Goal: Task Accomplishment & Management: Manage account settings

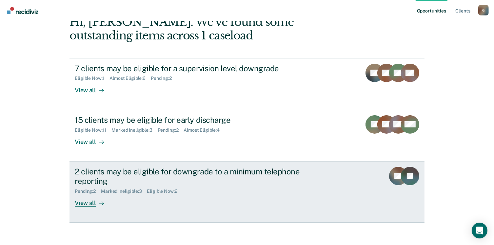
scroll to position [44, 0]
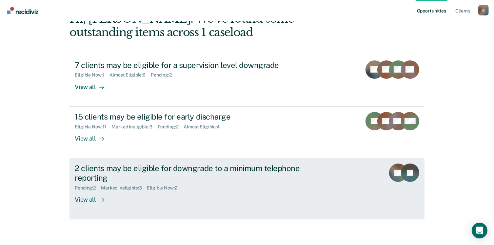
click at [81, 200] on div "View all" at bounding box center [93, 196] width 37 height 13
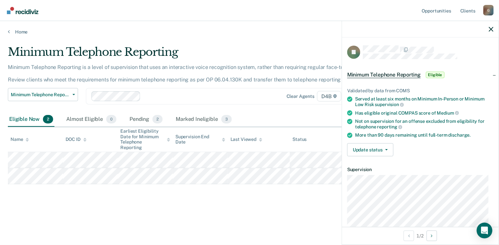
drag, startPoint x: 431, startPoint y: 160, endPoint x: 397, endPoint y: 155, distance: 34.2
click at [431, 160] on article "JL Minimum Telephone Reporting Eligible Validated by data from COMS Served at l…" at bounding box center [420, 166] width 146 height 242
click at [387, 148] on button "Update status" at bounding box center [370, 149] width 46 height 13
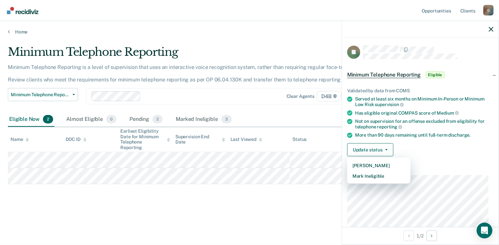
click at [433, 158] on div "Validated by data from COMS Served at least six months on Minimum In-Person or …" at bounding box center [420, 119] width 157 height 84
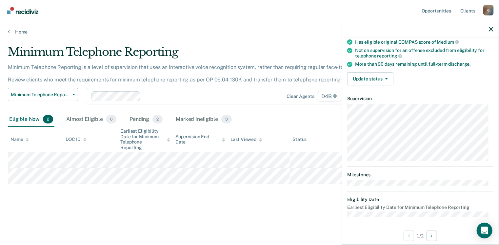
scroll to position [72, 0]
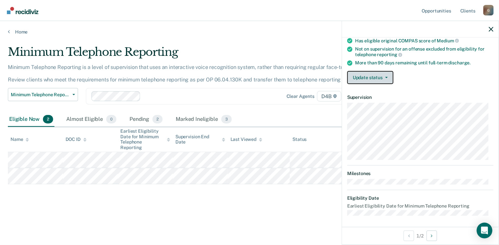
click at [387, 78] on button "Update status" at bounding box center [370, 77] width 46 height 13
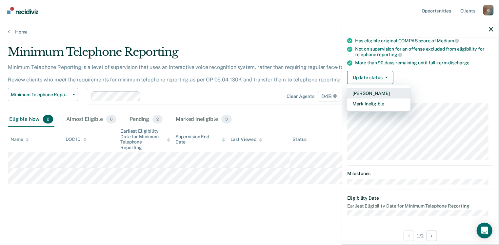
click at [377, 93] on button "[PERSON_NAME]" at bounding box center [378, 93] width 63 height 10
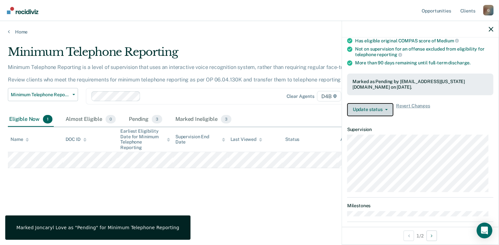
scroll to position [104, 0]
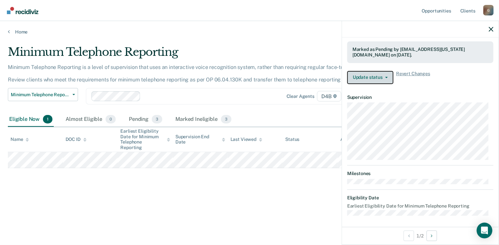
click at [387, 77] on icon "button" at bounding box center [386, 77] width 3 height 1
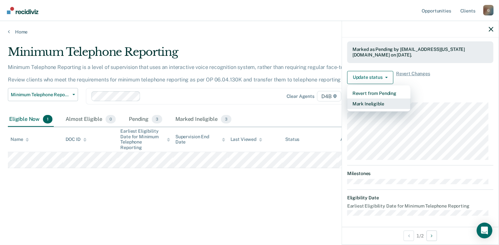
click at [374, 102] on button "Mark Ineligible" at bounding box center [378, 103] width 63 height 10
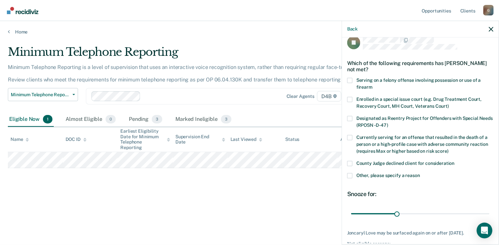
scroll to position [42, 0]
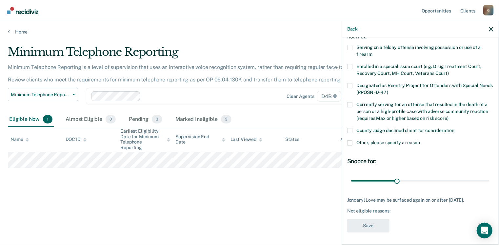
click at [353, 140] on label "Other, please specify a reason" at bounding box center [420, 143] width 146 height 7
click at [420, 140] on input "Other, please specify a reason" at bounding box center [420, 140] width 0 height 0
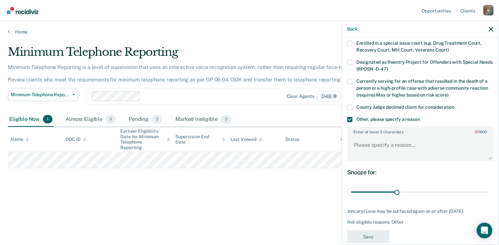
scroll to position [75, 0]
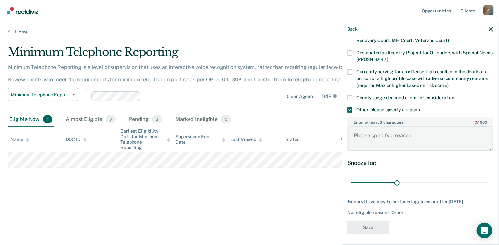
click at [376, 141] on textarea "Enter at least 3 characters 0 / 1600" at bounding box center [420, 138] width 145 height 24
type textarea "D"
type textarea "e"
click at [409, 137] on textarea "Delay of sentence" at bounding box center [420, 138] width 145 height 24
paste textarea "09.02Probation is hereby extended 6 months. New expiration [DATE]"
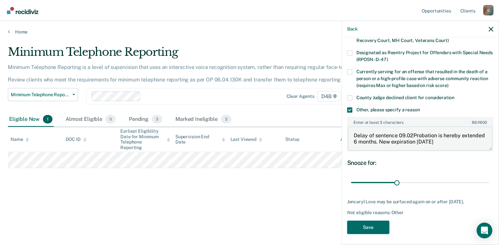
click at [396, 133] on textarea "Delay of sentence 09.02Probation is hereby extended 6 months. New expiration [D…" at bounding box center [420, 138] width 145 height 24
type textarea "09.02Probation is hereby extended 6 months. New expiration [DATE]"
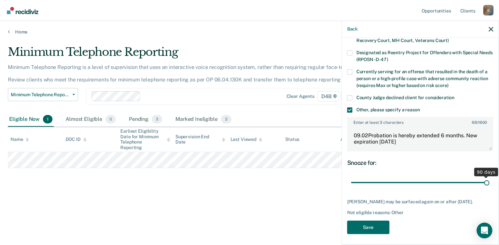
drag, startPoint x: 397, startPoint y: 180, endPoint x: 491, endPoint y: 173, distance: 94.6
type input "90"
click at [489, 177] on input "range" at bounding box center [420, 182] width 138 height 11
click at [368, 229] on button "Save" at bounding box center [368, 226] width 42 height 13
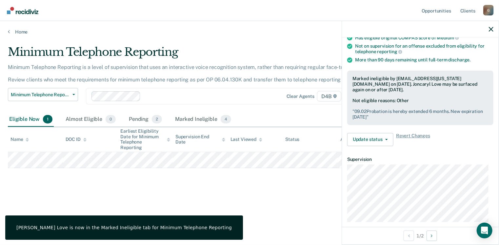
click at [117, 182] on div "Minimum Telephone Reporting Minimum Telephone Reporting is a level of supervisi…" at bounding box center [249, 120] width 483 height 150
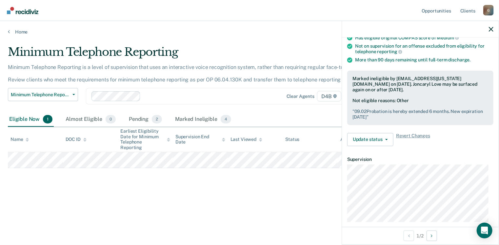
drag, startPoint x: 281, startPoint y: 196, endPoint x: 321, endPoint y: 167, distance: 49.8
click at [281, 194] on div "Minimum Telephone Reporting Minimum Telephone Reporting is a level of supervisi…" at bounding box center [249, 130] width 483 height 171
click at [382, 139] on button "Update status" at bounding box center [370, 139] width 46 height 13
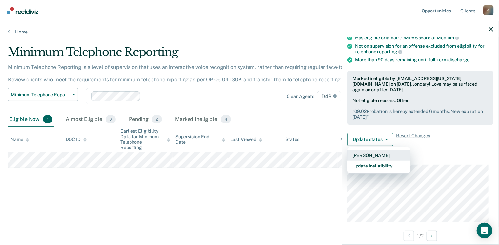
click at [385, 153] on button "[PERSON_NAME]" at bounding box center [378, 155] width 63 height 10
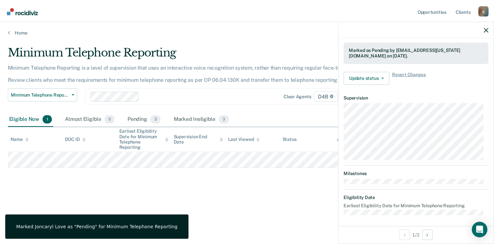
scroll to position [104, 0]
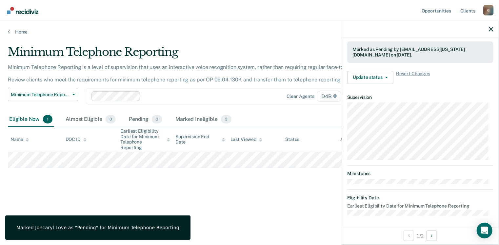
click at [270, 198] on div "Minimum Telephone Reporting Minimum Telephone Reporting is a level of supervisi…" at bounding box center [249, 130] width 483 height 171
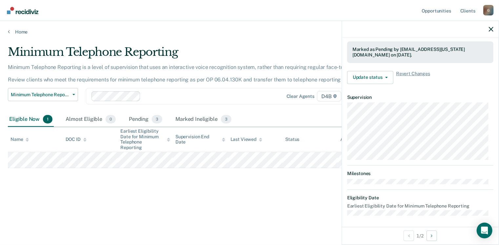
drag, startPoint x: 226, startPoint y: 215, endPoint x: 225, endPoint y: 208, distance: 7.3
click at [223, 213] on div "Minimum Telephone Reporting Minimum Telephone Reporting is a level of supervisi…" at bounding box center [249, 130] width 483 height 171
click at [493, 27] on div at bounding box center [420, 29] width 157 height 16
click at [492, 29] on icon "button" at bounding box center [491, 29] width 5 height 5
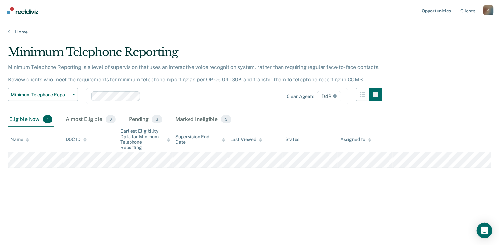
drag, startPoint x: 322, startPoint y: 202, endPoint x: 316, endPoint y: 197, distance: 7.7
click at [319, 200] on div "Minimum Telephone Reporting Minimum Telephone Reporting is a level of supervisi…" at bounding box center [249, 130] width 483 height 171
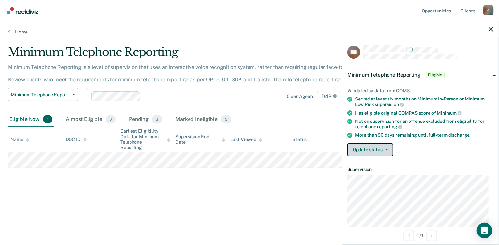
click at [378, 148] on button "Update status" at bounding box center [370, 149] width 46 height 13
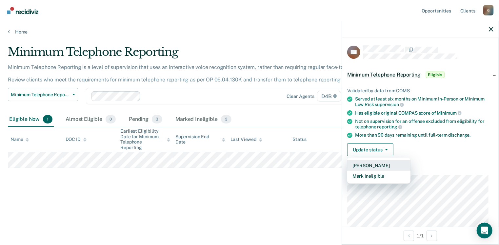
click at [376, 163] on button "[PERSON_NAME]" at bounding box center [378, 165] width 63 height 10
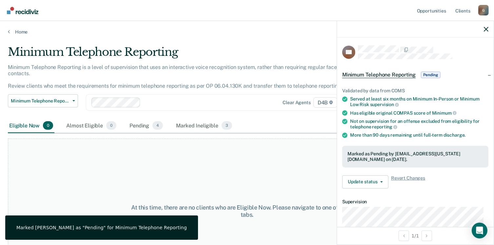
click at [231, 162] on div "At this time, there are no clients who are Eligible Now. Please navigate to one…" at bounding box center [247, 210] width 478 height 145
click at [485, 28] on icon "button" at bounding box center [486, 29] width 5 height 5
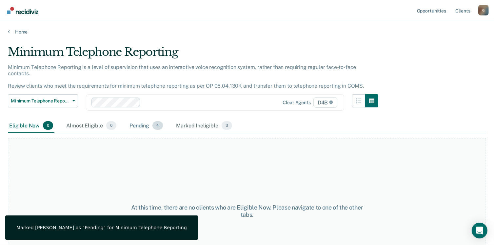
click at [149, 118] on div "Pending 4" at bounding box center [146, 125] width 36 height 14
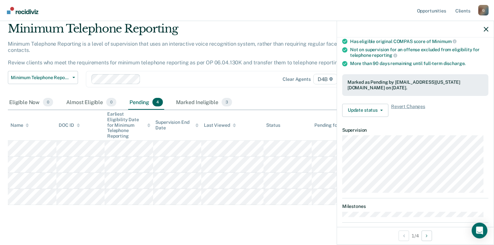
scroll to position [39, 0]
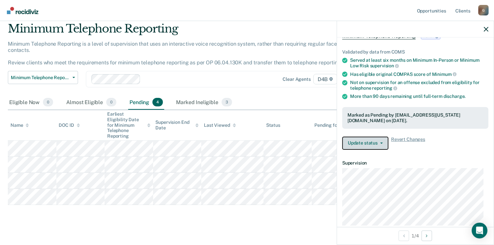
click at [370, 140] on button "Update status" at bounding box center [365, 142] width 46 height 13
click at [291, 95] on div "Eligible Now 0 Almost Eligible 0 Pending 4 Marked Ineligible 3" at bounding box center [247, 102] width 478 height 15
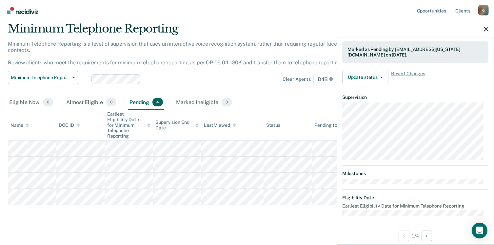
click at [276, 214] on div "Minimum Telephone Reporting Minimum Telephone Reporting is a level of supervisi…" at bounding box center [247, 123] width 478 height 202
drag, startPoint x: 204, startPoint y: 221, endPoint x: 204, endPoint y: 216, distance: 5.6
click at [204, 218] on main "Minimum Telephone Reporting Minimum Telephone Reporting is a level of supervisi…" at bounding box center [247, 130] width 494 height 238
click at [483, 28] on div at bounding box center [415, 29] width 157 height 16
click at [486, 30] on icon "button" at bounding box center [486, 29] width 5 height 5
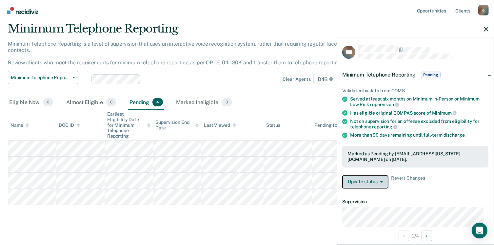
click at [381, 181] on icon "button" at bounding box center [381, 181] width 3 height 1
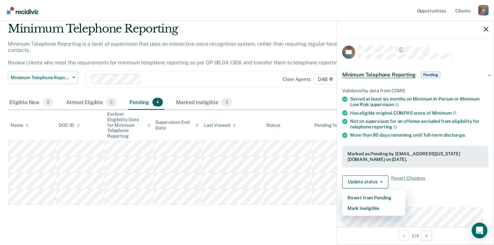
click at [455, 192] on div "Validated by data from COMS Served at least six months on Minimum In-Person or …" at bounding box center [415, 135] width 157 height 116
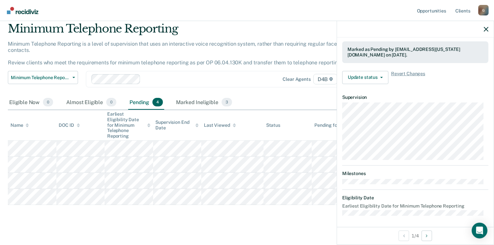
click at [300, 218] on main "Minimum Telephone Reporting Minimum Telephone Reporting is a level of supervisi…" at bounding box center [247, 130] width 494 height 238
click at [488, 28] on div at bounding box center [415, 29] width 157 height 16
click at [486, 29] on icon "button" at bounding box center [486, 29] width 5 height 5
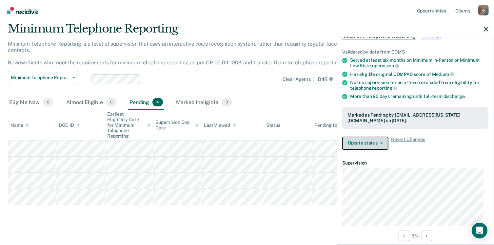
click at [384, 143] on button "Update status" at bounding box center [365, 142] width 46 height 13
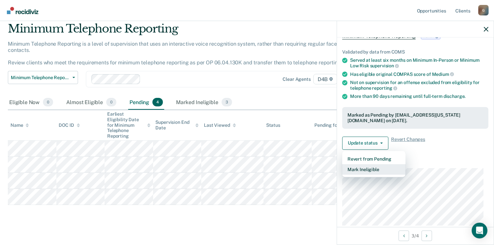
click at [376, 168] on button "Mark Ineligible" at bounding box center [373, 169] width 63 height 10
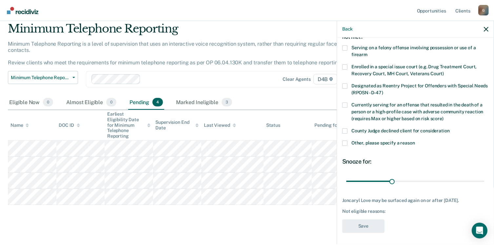
scroll to position [42, 0]
click at [345, 140] on span at bounding box center [344, 142] width 5 height 5
click at [415, 140] on input "Other, please specify a reason" at bounding box center [415, 140] width 0 height 0
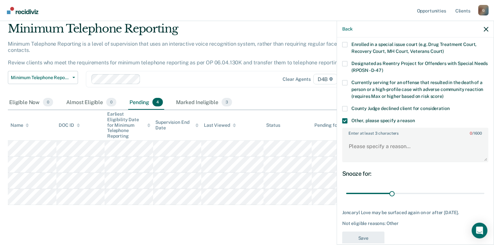
scroll to position [75, 0]
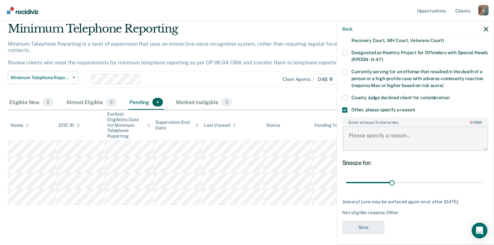
click at [384, 136] on textarea "Enter at least 3 characters 0 / 1600" at bounding box center [415, 138] width 145 height 24
paste textarea "09.02Probation is hereby extended 6 months. New expiration [DATE]"
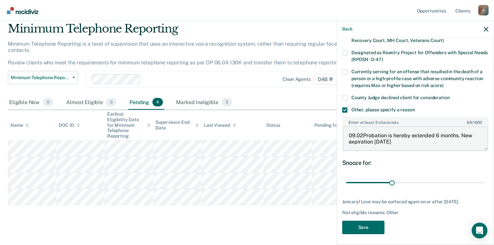
click at [362, 134] on textarea "09.02Probation is hereby extended 6 months. New expiration [DATE]" at bounding box center [415, 138] width 145 height 24
type textarea "09.02 Probation is hereby extended 6 months. New expiration [DATE]"
click at [364, 226] on button "Save" at bounding box center [363, 226] width 42 height 13
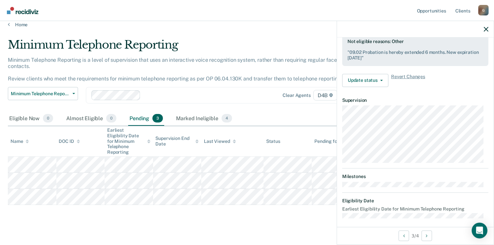
scroll to position [137, 0]
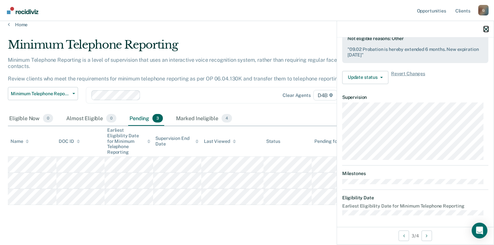
drag, startPoint x: 487, startPoint y: 29, endPoint x: 480, endPoint y: 34, distance: 8.5
click at [487, 29] on icon "button" at bounding box center [486, 29] width 5 height 5
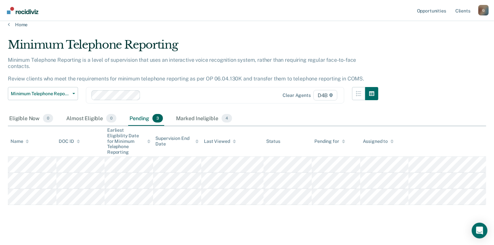
click at [303, 221] on main "Minimum Telephone Reporting Minimum Telephone Reporting is a level of supervisi…" at bounding box center [247, 139] width 494 height 222
click at [17, 24] on link "Home" at bounding box center [247, 25] width 478 height 6
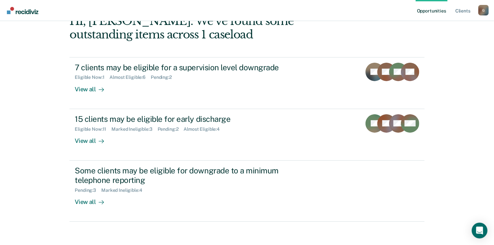
scroll to position [44, 0]
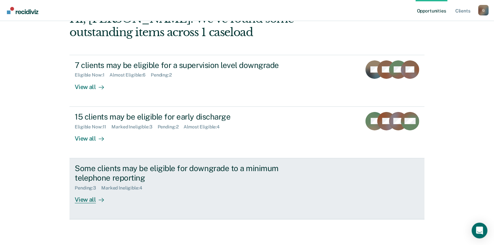
click at [88, 201] on div "View all" at bounding box center [93, 196] width 37 height 13
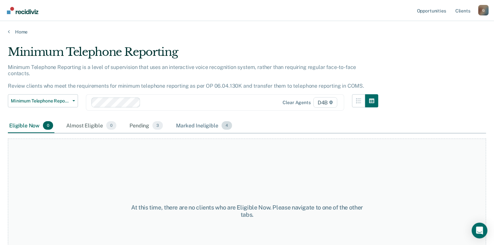
click at [205, 119] on div "Marked Ineligible 4" at bounding box center [204, 125] width 59 height 14
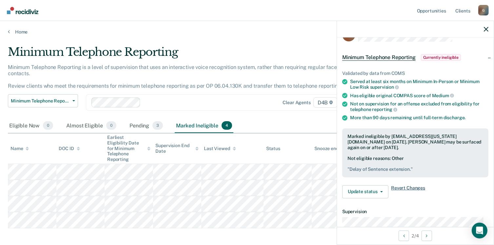
scroll to position [33, 0]
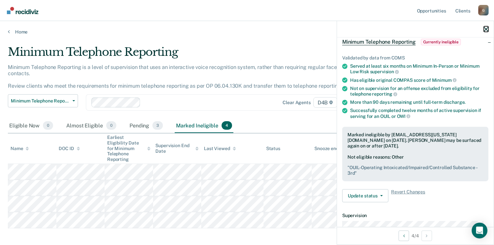
click at [487, 29] on icon "button" at bounding box center [486, 29] width 5 height 5
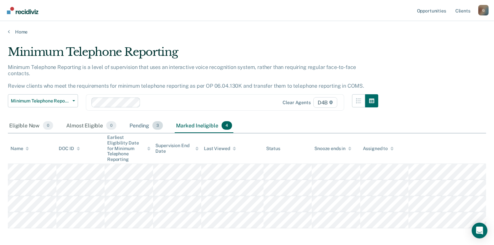
click at [147, 119] on div "Pending 3" at bounding box center [146, 125] width 36 height 14
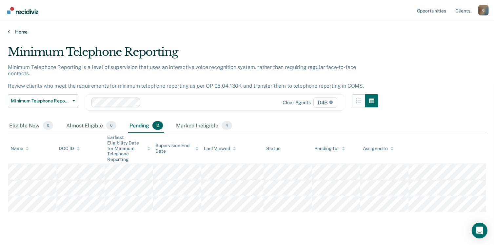
click at [10, 31] on link "Home" at bounding box center [247, 32] width 478 height 6
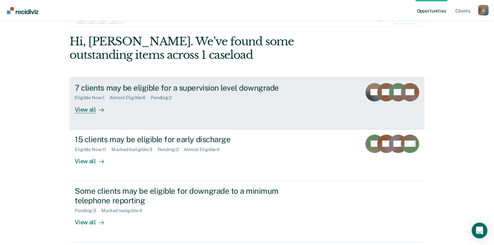
scroll to position [11, 0]
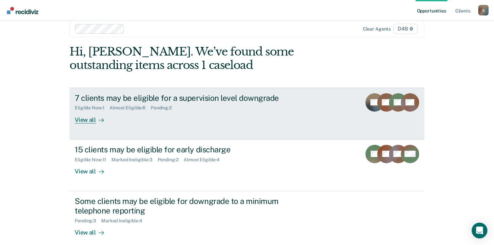
click at [87, 118] on div "View all" at bounding box center [93, 116] width 37 height 13
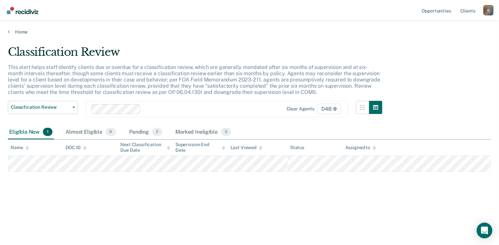
click at [160, 204] on div "Classification Review This alert helps staff identify clients due or overdue fo…" at bounding box center [249, 130] width 483 height 171
click at [156, 133] on span "2" at bounding box center [157, 131] width 10 height 9
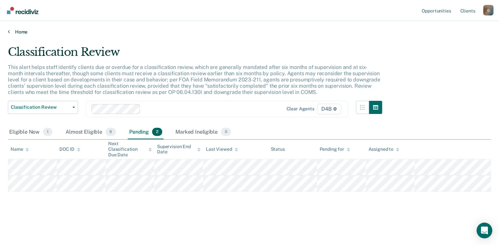
click at [10, 32] on link "Home" at bounding box center [249, 32] width 483 height 6
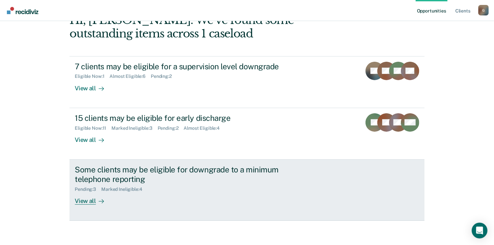
scroll to position [44, 0]
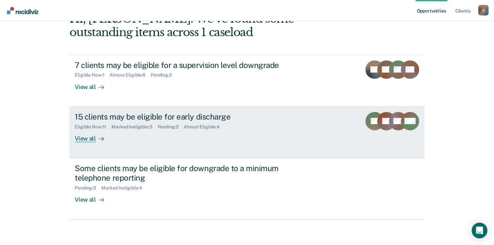
click at [90, 140] on div "View all" at bounding box center [93, 135] width 37 height 13
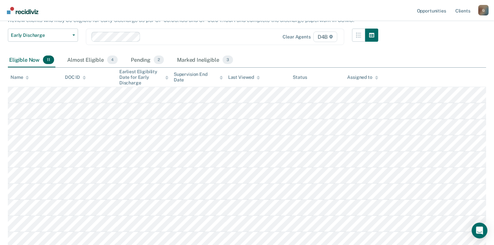
scroll to position [66, 0]
click at [199, 59] on div "Marked Ineligible 3" at bounding box center [205, 60] width 59 height 14
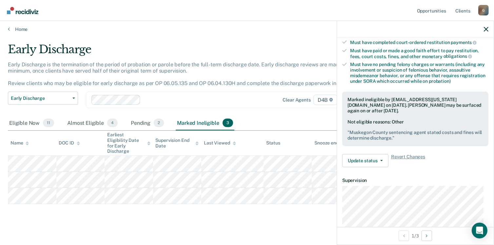
scroll to position [131, 0]
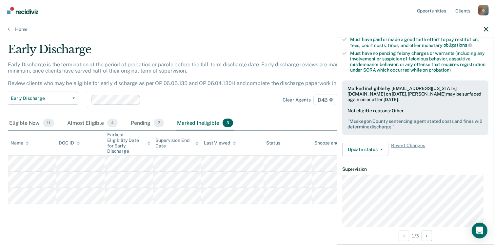
click at [250, 38] on main "Early Discharge Early Discharge is the termination of the period of probation o…" at bounding box center [247, 140] width 494 height 217
click at [489, 27] on div at bounding box center [415, 29] width 157 height 16
click at [488, 30] on icon "button" at bounding box center [486, 29] width 5 height 5
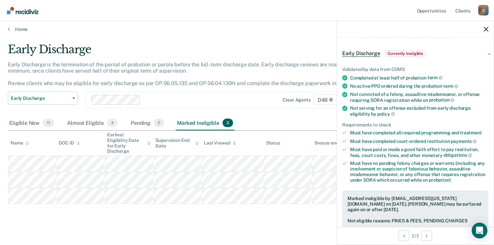
scroll to position [33, 0]
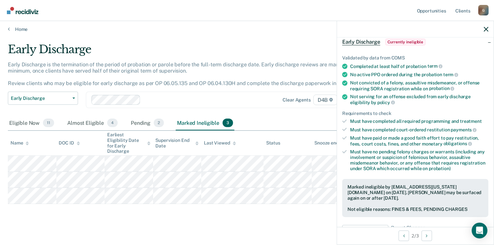
click at [235, 220] on main "Early Discharge Early Discharge is the termination of the period of probation o…" at bounding box center [247, 140] width 494 height 217
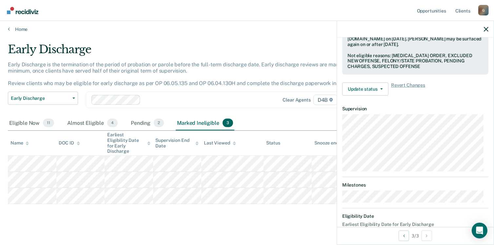
scroll to position [171, 0]
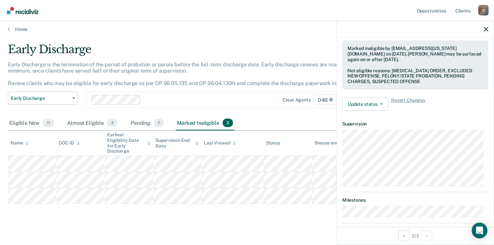
click at [227, 32] on main "Early Discharge Early Discharge is the termination of the period of probation o…" at bounding box center [247, 140] width 494 height 217
click at [485, 30] on icon "button" at bounding box center [486, 29] width 5 height 5
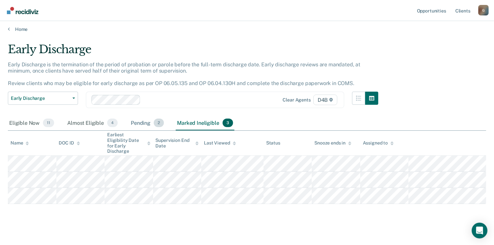
click at [156, 124] on span "2" at bounding box center [159, 122] width 10 height 9
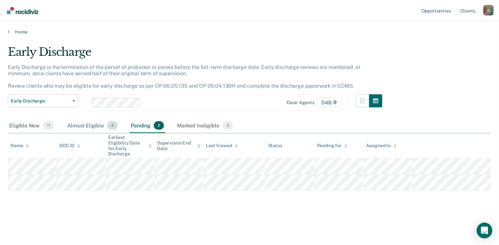
click at [107, 125] on span "4" at bounding box center [112, 125] width 10 height 9
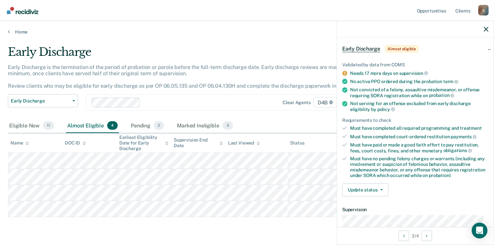
scroll to position [66, 0]
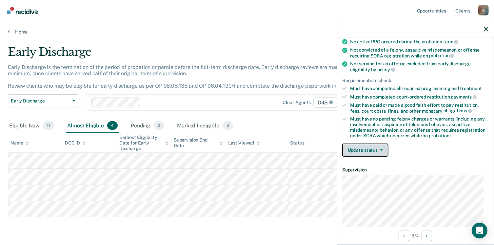
click at [382, 149] on icon "button" at bounding box center [381, 149] width 3 height 1
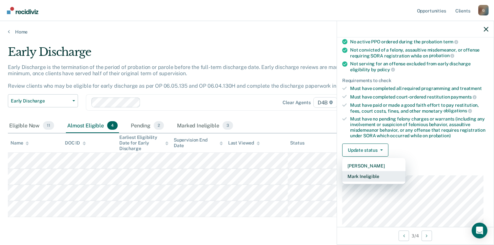
click at [368, 173] on button "Mark Ineligible" at bounding box center [373, 176] width 63 height 10
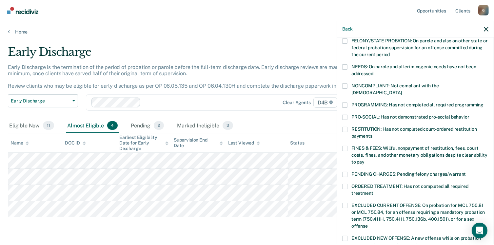
scroll to position [98, 0]
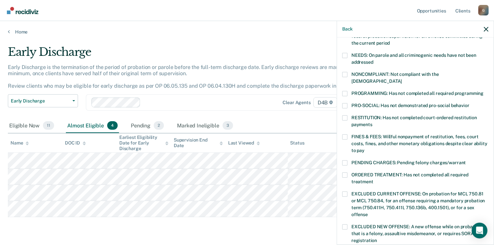
click at [348, 160] on label "PENDING CHARGES: Pending felony charges/warrant" at bounding box center [415, 163] width 146 height 7
click at [466, 160] on input "PENDING CHARGES: Pending felony charges/warrant" at bounding box center [466, 160] width 0 height 0
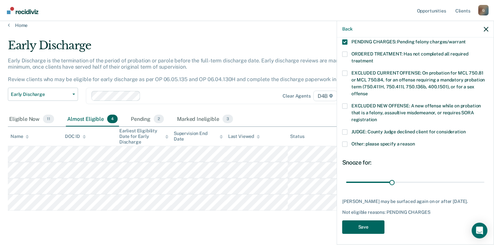
scroll to position [18, 0]
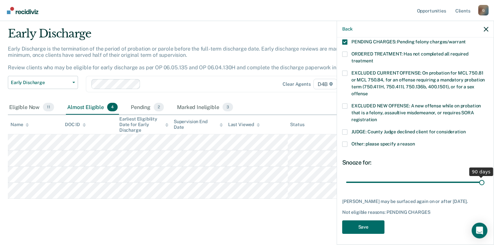
drag, startPoint x: 390, startPoint y: 175, endPoint x: 501, endPoint y: 167, distance: 111.4
type input "90"
click at [484, 176] on input "range" at bounding box center [415, 181] width 138 height 11
click at [365, 221] on button "Save" at bounding box center [363, 226] width 42 height 13
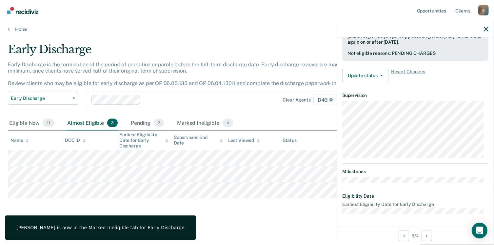
scroll to position [186, 0]
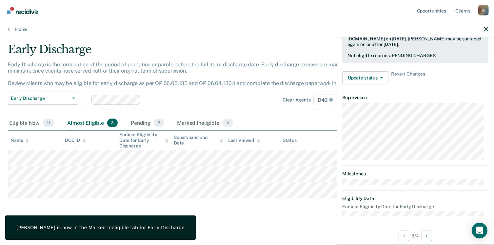
click at [252, 224] on main "Early Discharge Early Discharge is the termination of the period of probation o…" at bounding box center [247, 137] width 494 height 211
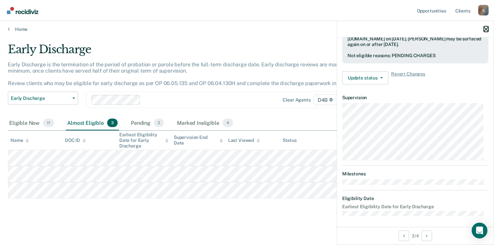
click at [486, 29] on icon "button" at bounding box center [486, 29] width 5 height 5
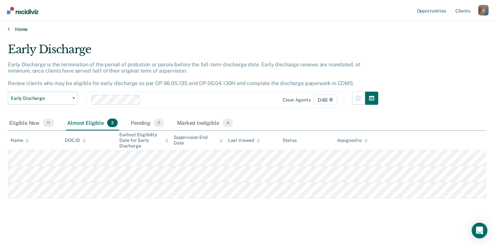
click at [21, 30] on link "Home" at bounding box center [247, 29] width 478 height 6
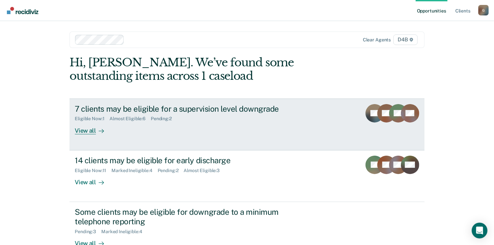
click at [83, 130] on div "View all" at bounding box center [93, 127] width 37 height 13
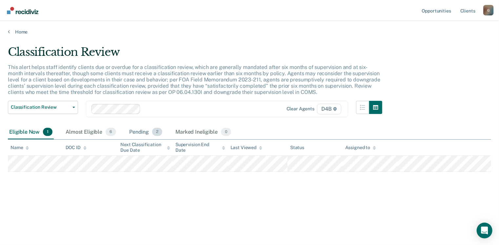
click at [151, 135] on div "Pending 2" at bounding box center [146, 132] width 36 height 14
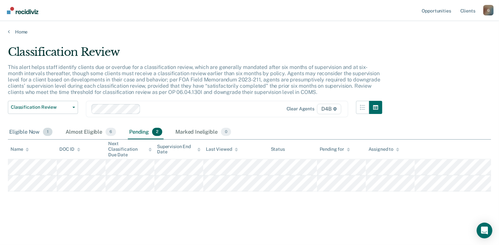
click at [31, 131] on div "Eligible Now 1" at bounding box center [31, 132] width 46 height 14
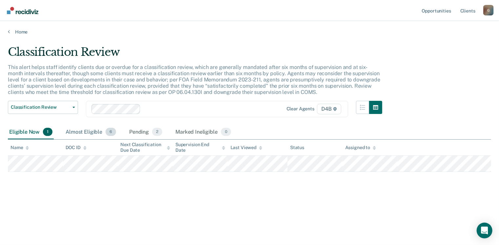
click at [86, 130] on div "Almost Eligible 6" at bounding box center [90, 132] width 53 height 14
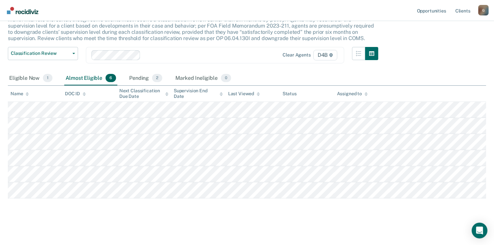
scroll to position [21, 0]
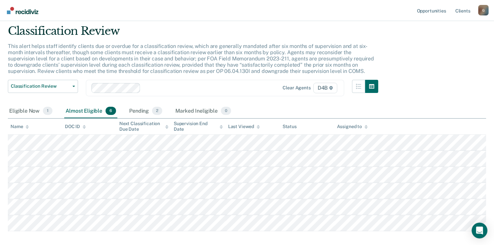
click at [423, 72] on div "Classification Review This alert helps staff identify clients due or overdue fo…" at bounding box center [247, 126] width 478 height 205
click at [33, 111] on div "Eligible Now 1" at bounding box center [31, 111] width 46 height 14
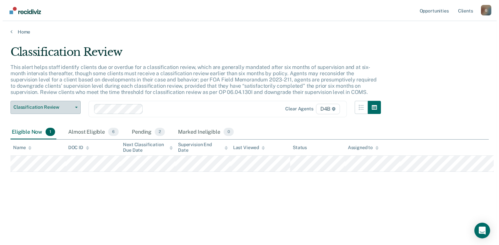
scroll to position [0, 0]
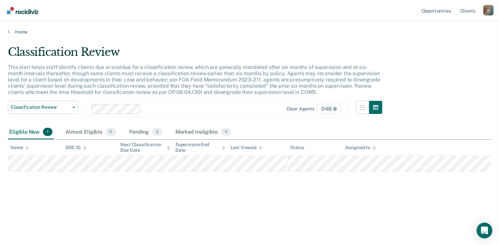
drag, startPoint x: 163, startPoint y: 205, endPoint x: 160, endPoint y: 200, distance: 5.9
click at [162, 203] on div "Classification Review This alert helps staff identify clients due or overdue fo…" at bounding box center [249, 130] width 483 height 171
click at [191, 197] on div "Classification Review This alert helps staff identify clients due or overdue fo…" at bounding box center [249, 130] width 483 height 171
